Goal: Transaction & Acquisition: Purchase product/service

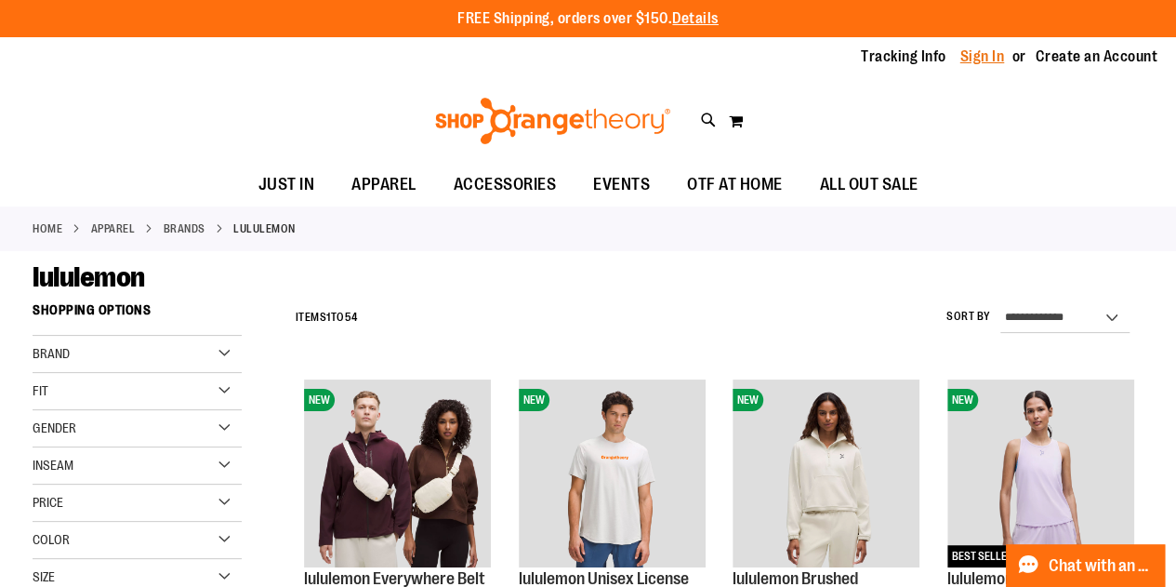
click at [993, 47] on link "Sign In" at bounding box center [982, 56] width 45 height 20
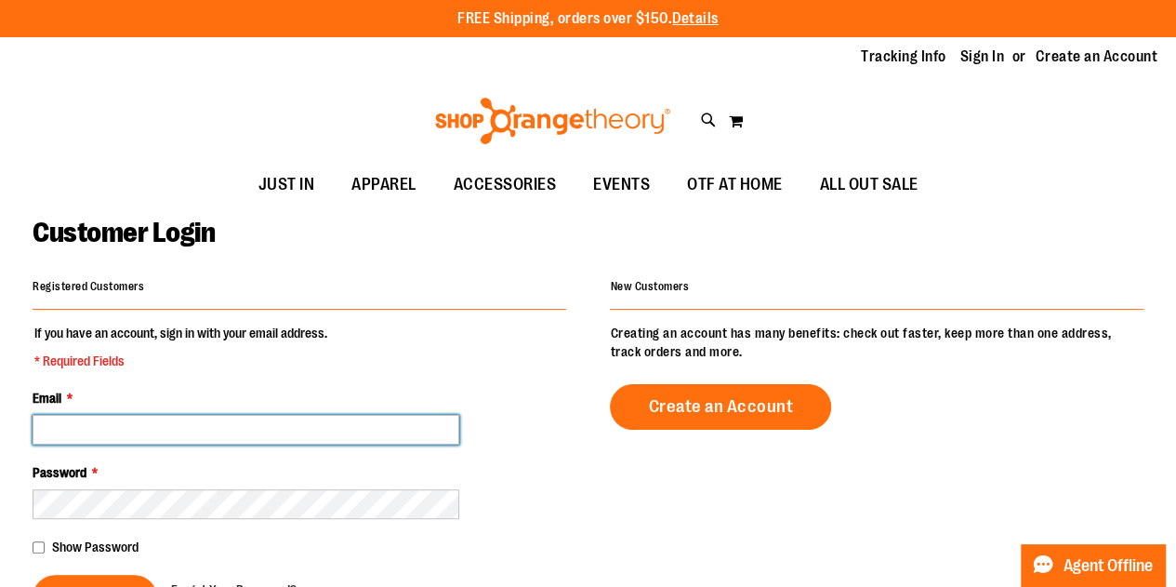
click at [152, 432] on input "Email *" at bounding box center [246, 430] width 427 height 30
type input "**********"
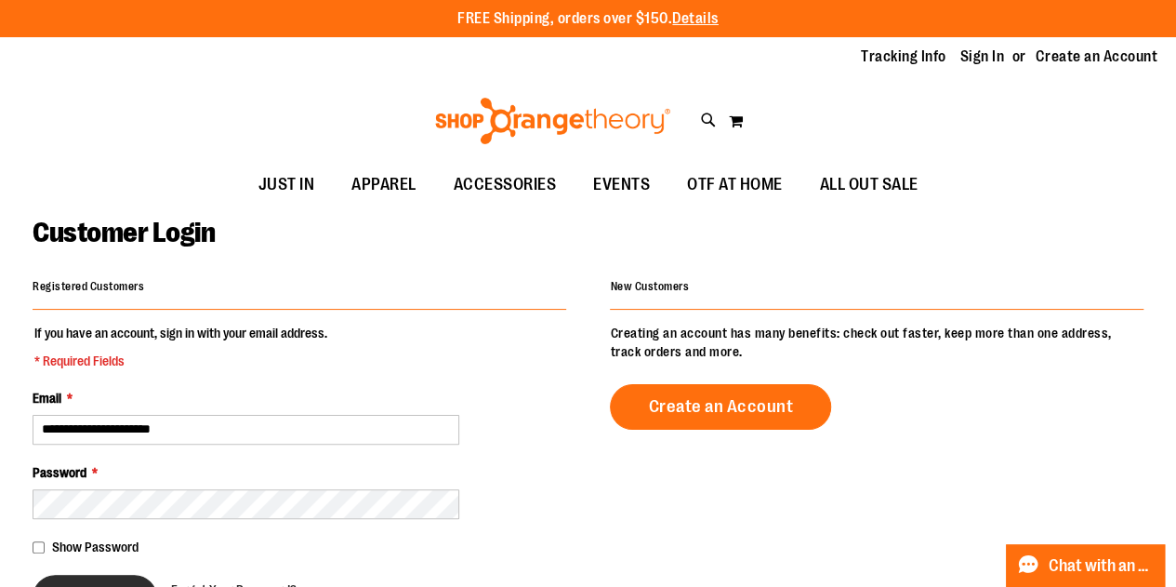
click at [114, 582] on button "Sign In" at bounding box center [95, 598] width 125 height 46
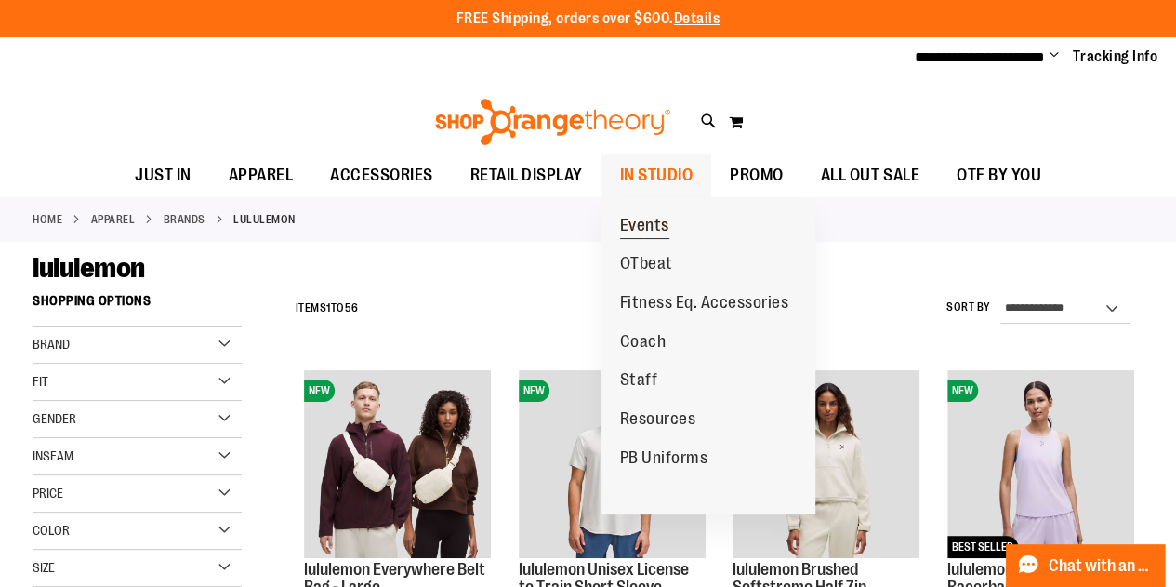
click at [644, 225] on span "Events" at bounding box center [644, 227] width 49 height 23
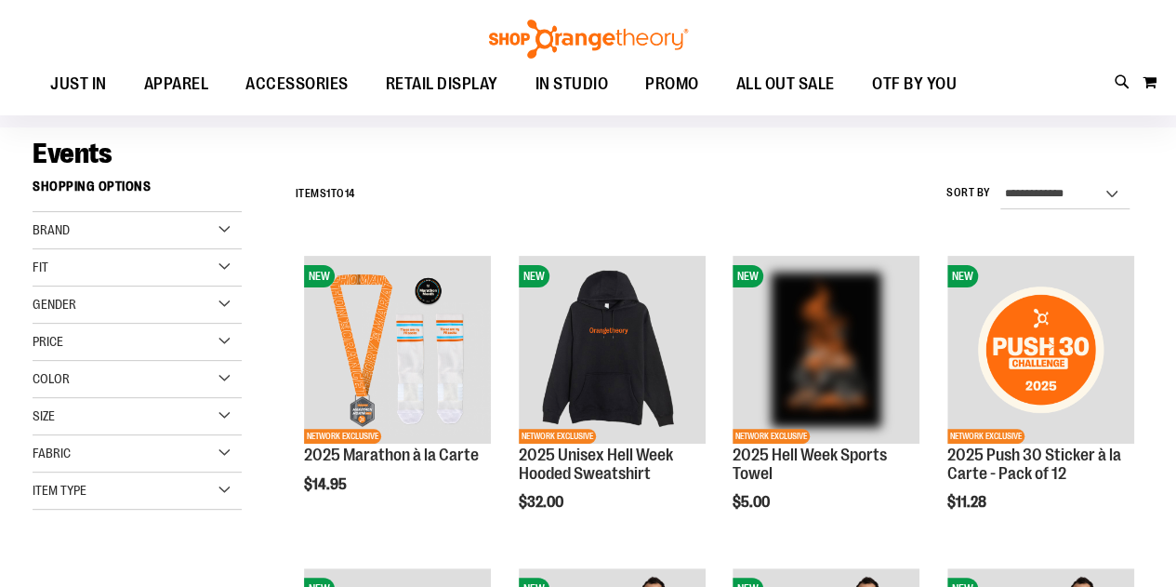
scroll to position [113, 0]
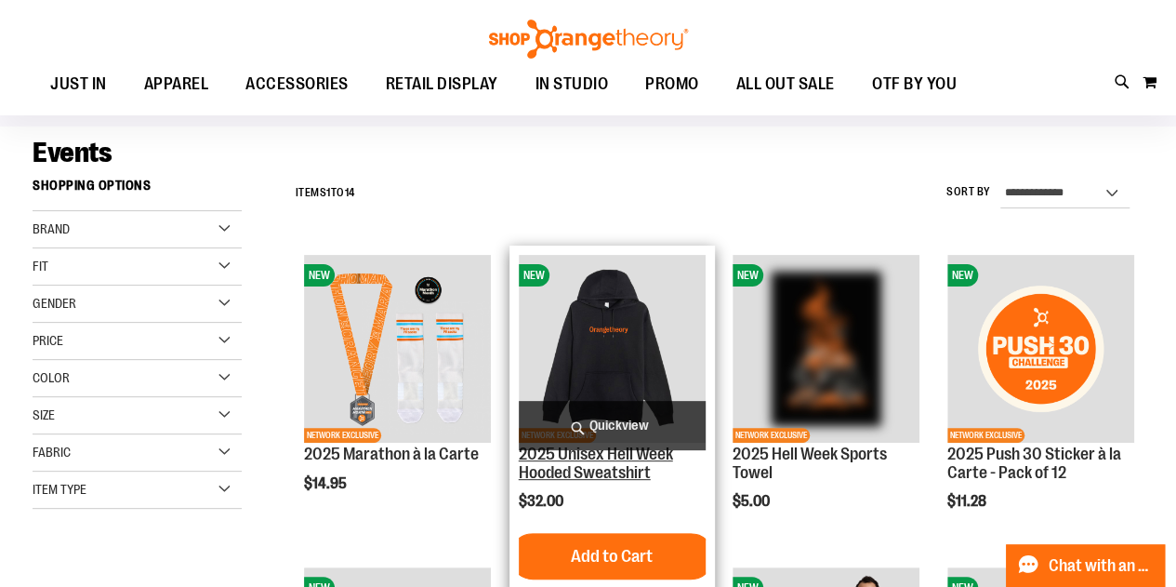
click at [600, 474] on link "2025 Unisex Hell Week Hooded Sweatshirt" at bounding box center [596, 462] width 154 height 37
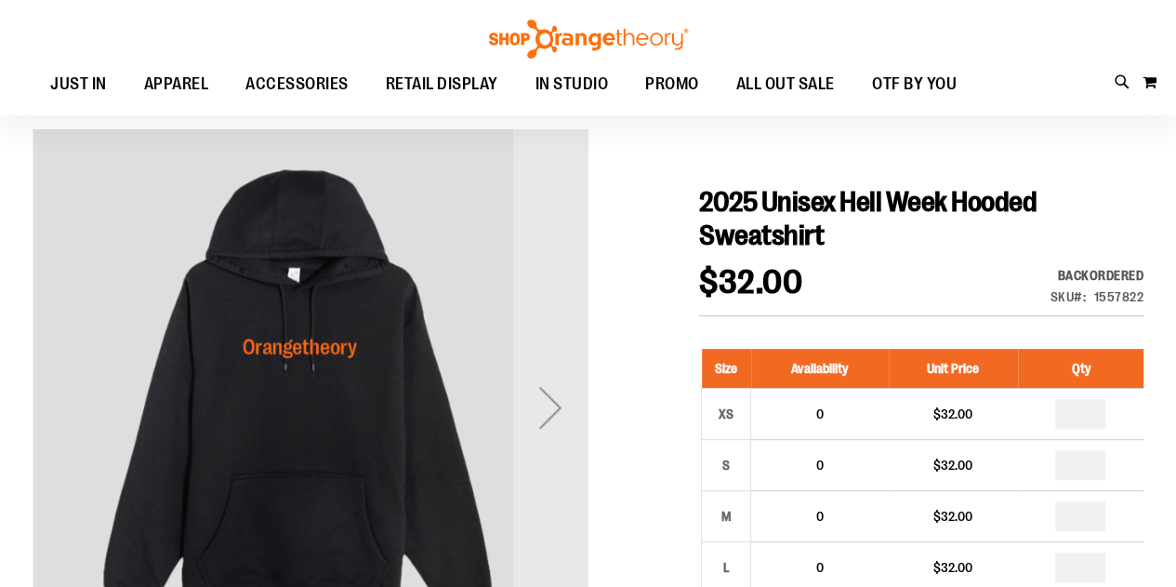
scroll to position [182, 0]
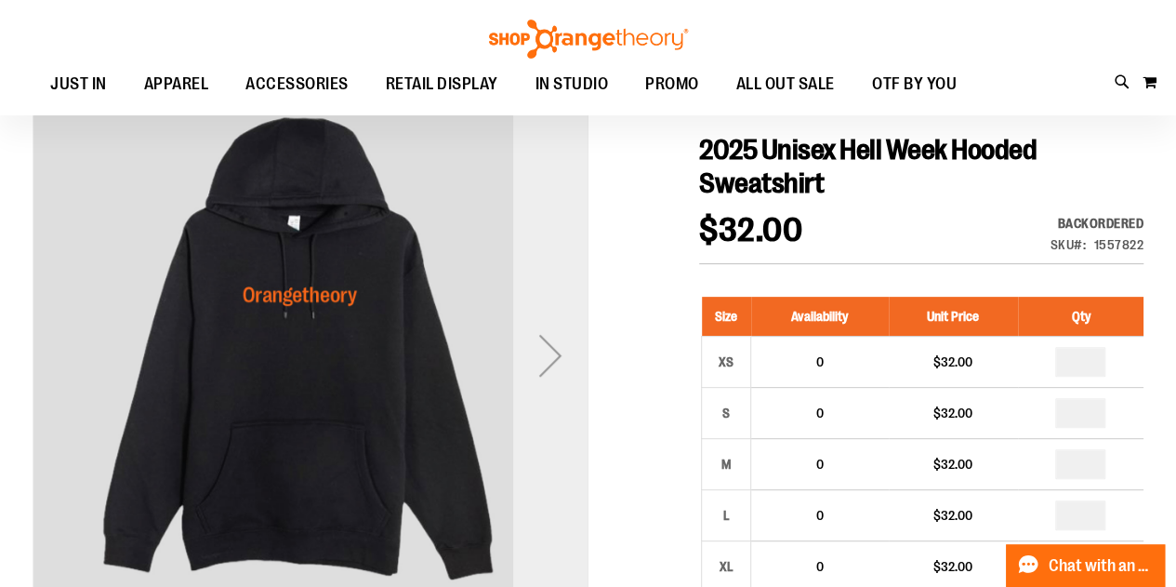
click at [559, 384] on div "Next" at bounding box center [550, 355] width 74 height 74
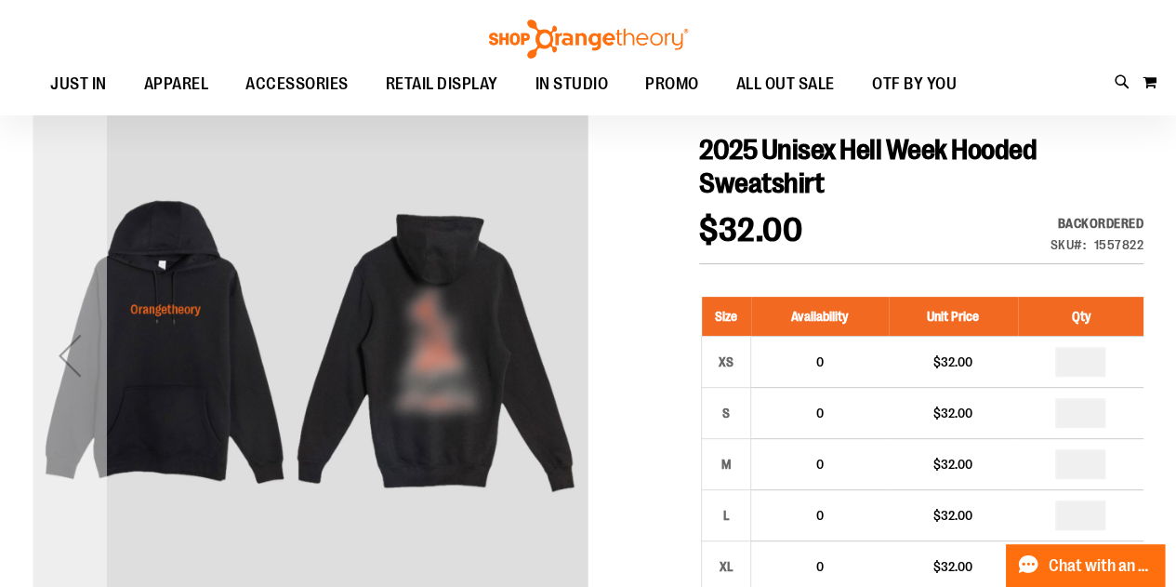
click at [87, 395] on div "Previous" at bounding box center [70, 354] width 74 height 555
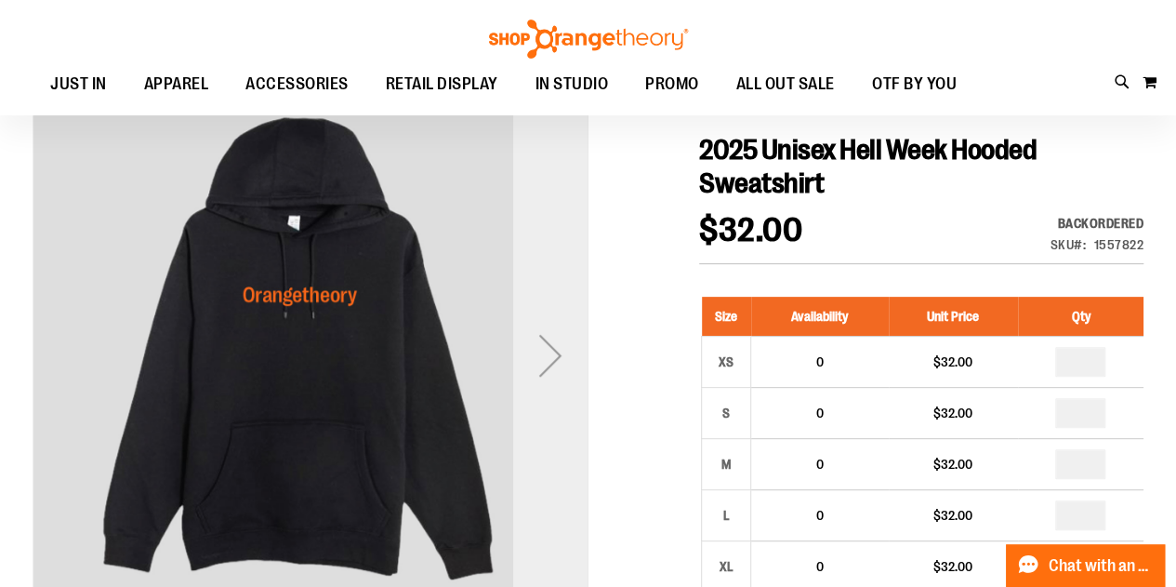
click at [543, 347] on div "Next" at bounding box center [550, 355] width 74 height 74
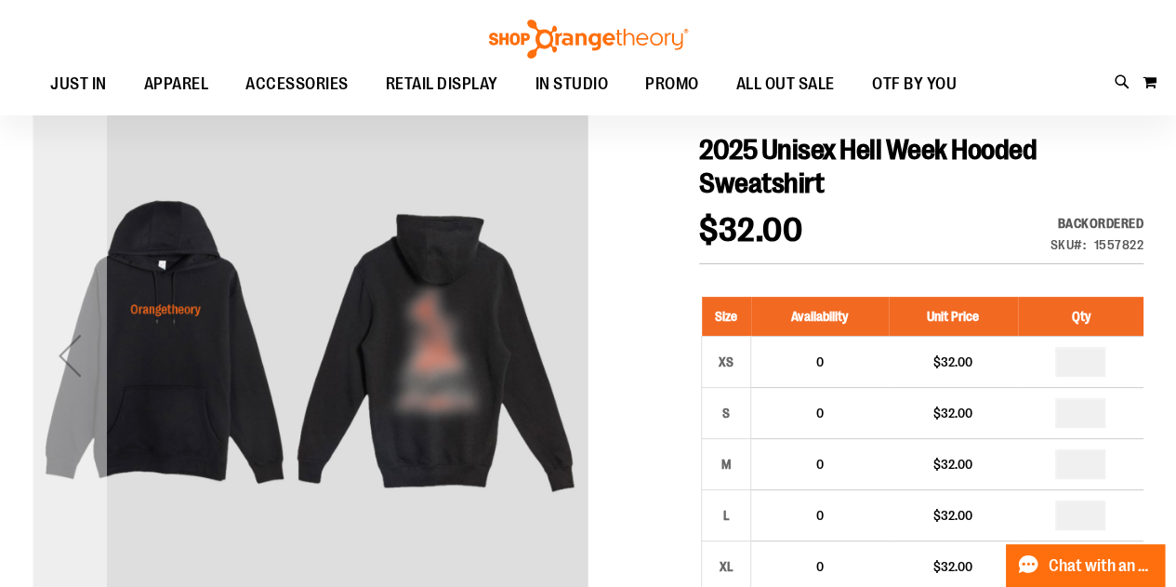
click at [55, 382] on div "Previous" at bounding box center [70, 355] width 74 height 74
